Goal: Task Accomplishment & Management: Use online tool/utility

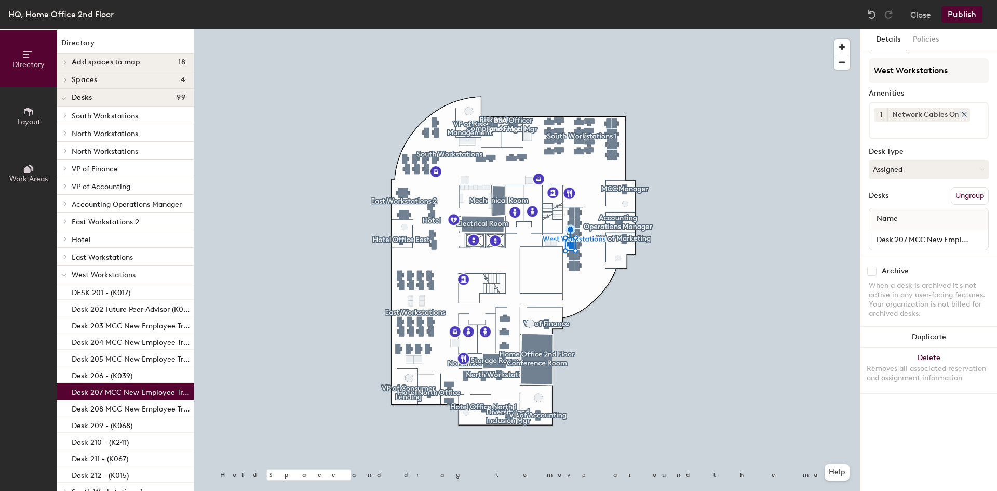
click at [963, 114] on icon at bounding box center [964, 114] width 4 height 4
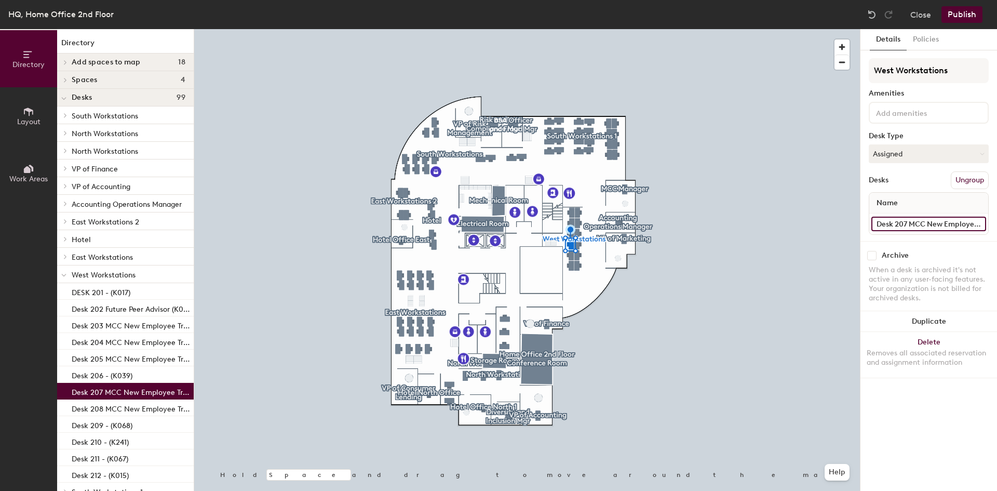
click at [913, 221] on input "Desk 207 MCC New Employee Training - (K033)" at bounding box center [928, 224] width 115 height 15
click at [909, 221] on input "Desk 207 MCC New Employee Training - (K033)" at bounding box center [928, 224] width 115 height 15
type input "Desk 207 - (K033)"
click at [957, 15] on button "Publish" at bounding box center [962, 14] width 41 height 17
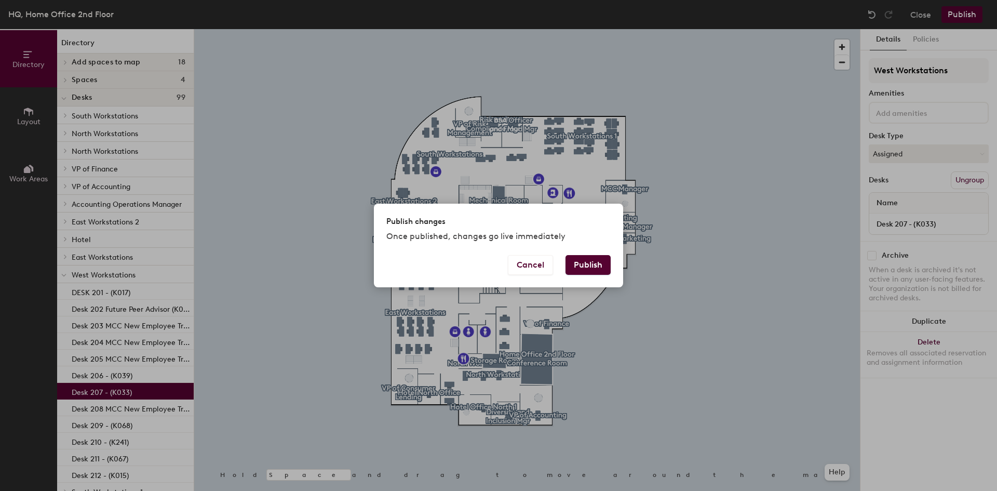
click at [587, 263] on button "Publish" at bounding box center [588, 265] width 45 height 20
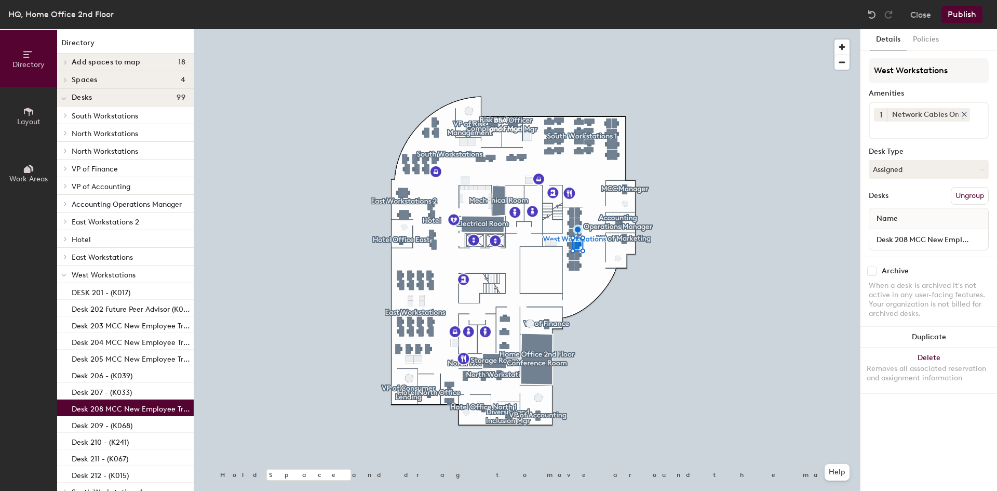
click at [963, 116] on icon at bounding box center [964, 114] width 7 height 7
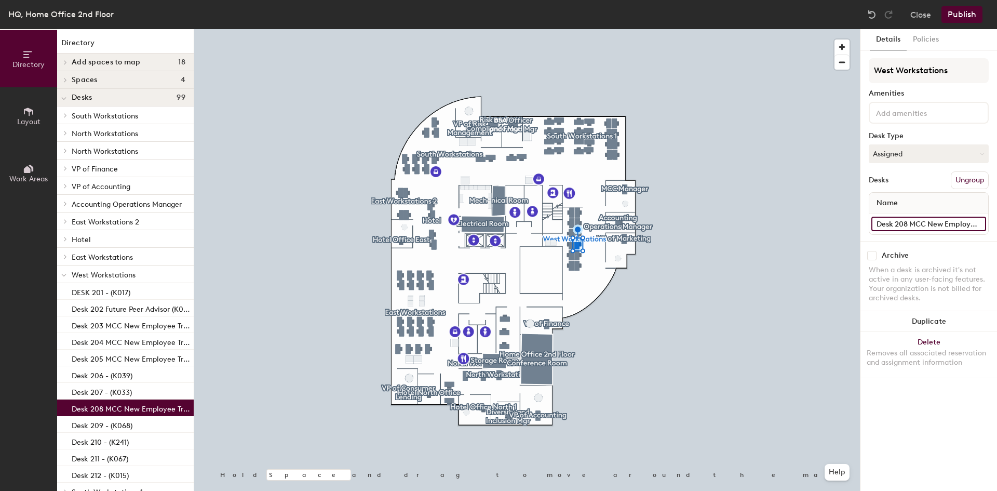
click at [924, 217] on input "Desk 208 MCC New Employee Training - (K063)" at bounding box center [928, 224] width 115 height 15
click at [912, 222] on input "Desk 208 MCC New Employee Training - (K063)" at bounding box center [928, 224] width 115 height 15
type input "Desk 208 - (K063)"
click at [959, 11] on button "Publish" at bounding box center [962, 14] width 41 height 17
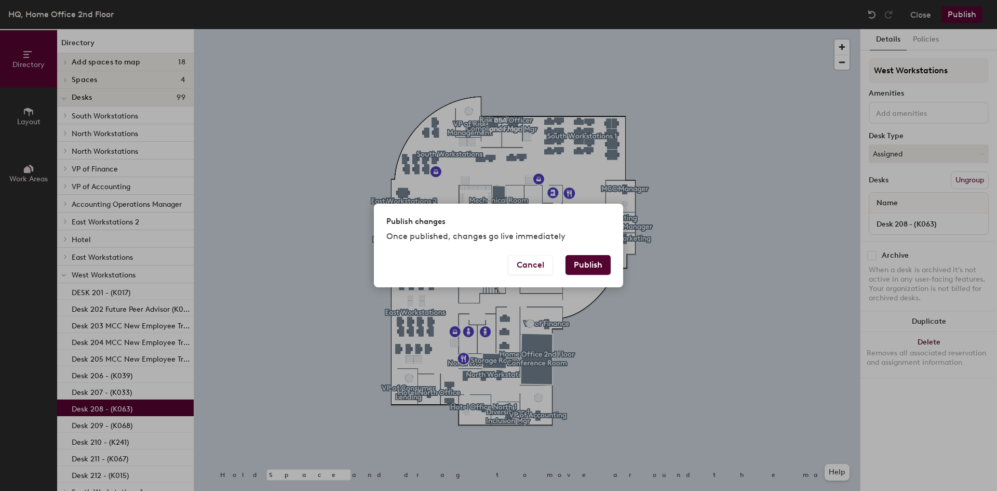
click at [595, 261] on button "Publish" at bounding box center [588, 265] width 45 height 20
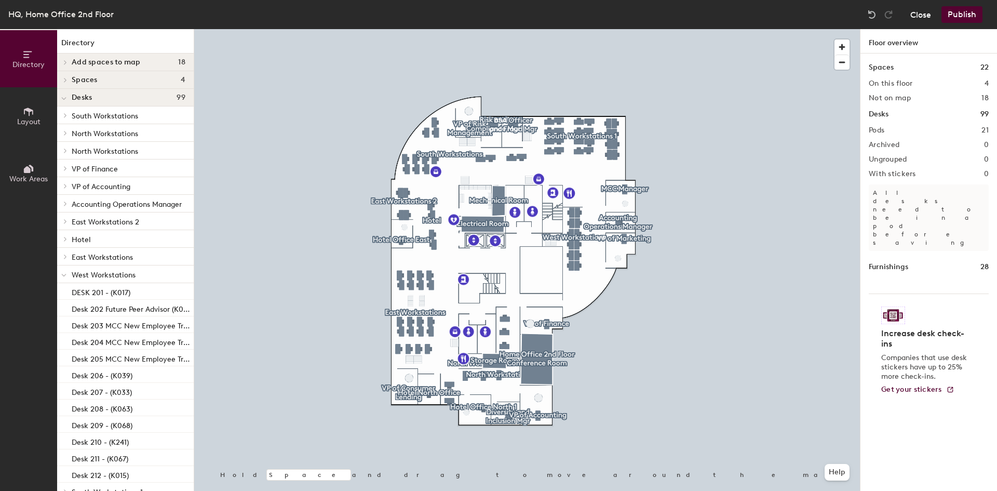
click at [924, 11] on button "Close" at bounding box center [920, 14] width 21 height 17
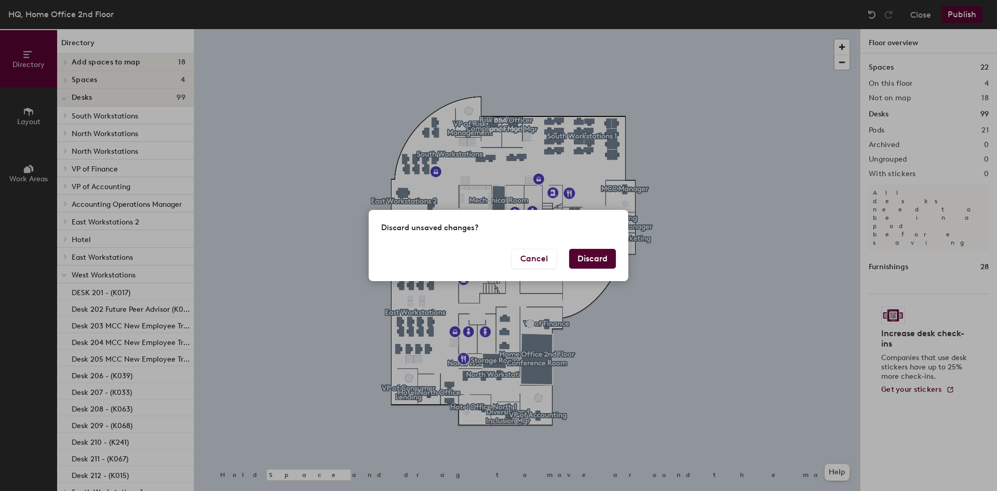
click at [599, 258] on button "Discard" at bounding box center [592, 259] width 47 height 20
